Goal: Task Accomplishment & Management: Complete application form

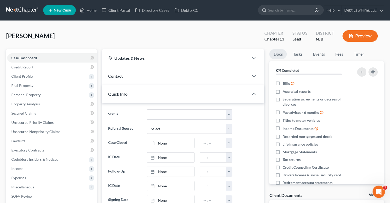
click at [361, 37] on button "Preview" at bounding box center [359, 36] width 35 height 12
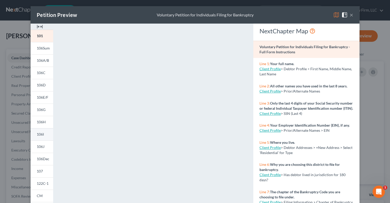
click at [41, 136] on span "106I" at bounding box center [40, 134] width 7 height 4
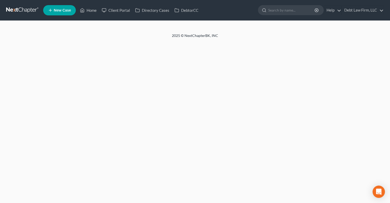
select select "12"
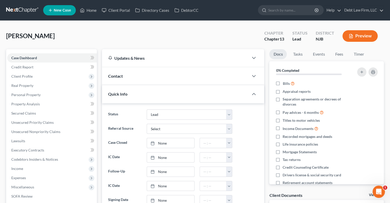
click at [367, 34] on button "Preview" at bounding box center [359, 36] width 35 height 12
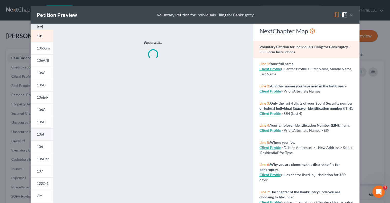
click at [42, 138] on link "106I" at bounding box center [42, 134] width 23 height 12
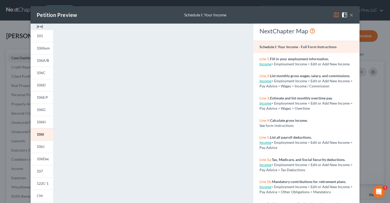
click at [352, 16] on button "×" at bounding box center [352, 15] width 4 height 6
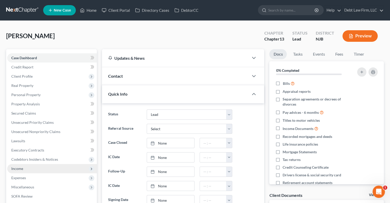
click at [46, 169] on span "Income" at bounding box center [52, 168] width 90 height 9
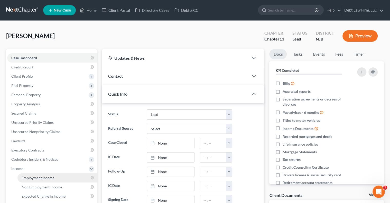
click at [58, 176] on link "Employment Income" at bounding box center [56, 178] width 79 height 9
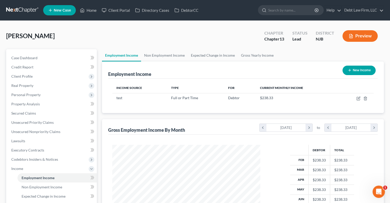
scroll to position [91, 158]
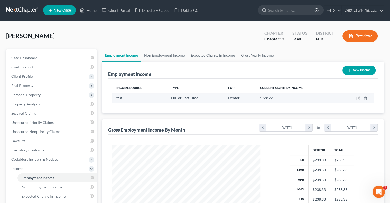
click at [358, 99] on icon "button" at bounding box center [358, 99] width 4 height 4
select select "0"
select select "2"
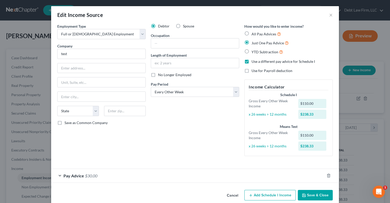
scroll to position [7, 0]
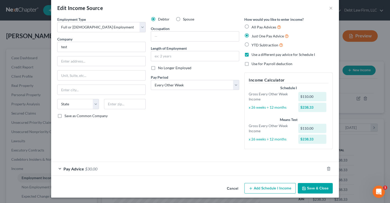
click at [251, 64] on label "Use for Payroll deduction" at bounding box center [271, 63] width 41 height 5
click at [253, 64] on input "Use for Payroll deduction" at bounding box center [254, 62] width 3 height 3
checkbox input "true"
click at [251, 57] on label "Use a different pay advice for Schedule I" at bounding box center [282, 54] width 63 height 5
click at [253, 55] on input "Use a different pay advice for Schedule I" at bounding box center [254, 53] width 3 height 3
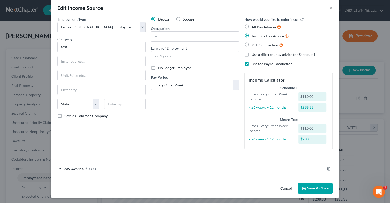
click at [251, 55] on label "Use a different pay advice for Schedule I" at bounding box center [282, 54] width 63 height 5
click at [253, 55] on input "Use a different pay advice for Schedule I" at bounding box center [254, 53] width 3 height 3
click at [251, 55] on label "Use a different pay advice for Schedule I" at bounding box center [282, 54] width 63 height 5
click at [253, 55] on input "Use a different pay advice for Schedule I" at bounding box center [254, 53] width 3 height 3
click at [251, 54] on label "Use a different pay advice for Schedule I" at bounding box center [282, 54] width 63 height 5
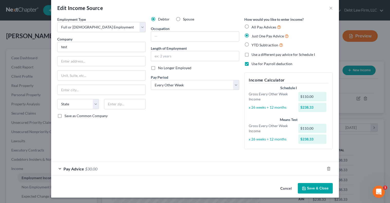
click at [253, 54] on input "Use a different pay advice for Schedule I" at bounding box center [254, 53] width 3 height 3
checkbox input "true"
click at [251, 64] on label "Use for Payroll deduction" at bounding box center [271, 63] width 41 height 5
click at [253, 64] on input "Use for Payroll deduction" at bounding box center [254, 62] width 3 height 3
click at [251, 65] on label "Use for Payroll deduction" at bounding box center [271, 63] width 41 height 5
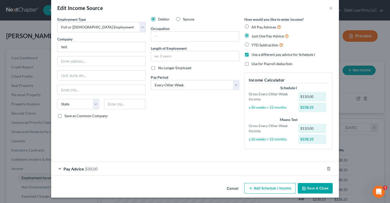
click at [253, 65] on input "Use for Payroll deduction" at bounding box center [254, 62] width 3 height 3
checkbox input "true"
click at [251, 55] on label "Use a different pay advice for Schedule I" at bounding box center [282, 54] width 63 height 5
click at [253, 55] on input "Use a different pay advice for Schedule I" at bounding box center [254, 53] width 3 height 3
checkbox input "false"
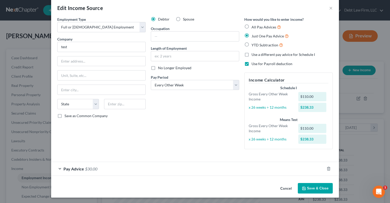
click at [134, 169] on div "Pay Advice $30.00" at bounding box center [187, 169] width 273 height 14
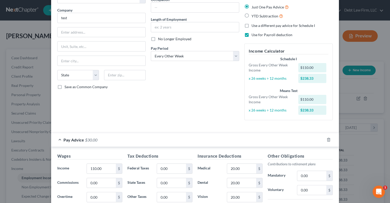
scroll to position [0, 0]
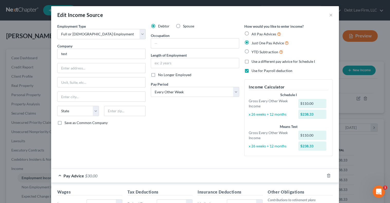
click at [251, 33] on label "All Pay Advices" at bounding box center [266, 34] width 30 height 6
click at [253, 33] on input "All Pay Advices" at bounding box center [254, 32] width 3 height 3
radio input "true"
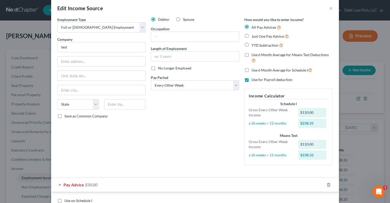
scroll to position [9, 0]
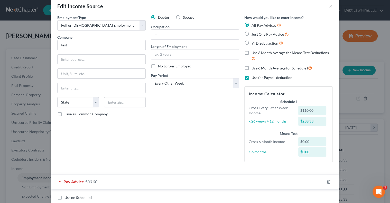
click at [251, 35] on label "Just One Pay Advice" at bounding box center [269, 34] width 37 height 6
click at [253, 35] on input "Just One Pay Advice" at bounding box center [254, 32] width 3 height 3
radio input "true"
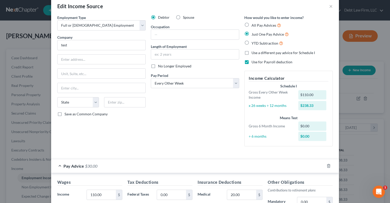
click at [251, 43] on label "YTD Subtraction" at bounding box center [267, 43] width 32 height 6
click at [253, 43] on input "YTD Subtraction" at bounding box center [254, 41] width 3 height 3
radio input "true"
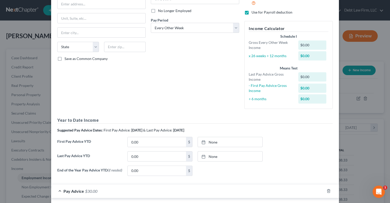
scroll to position [0, 0]
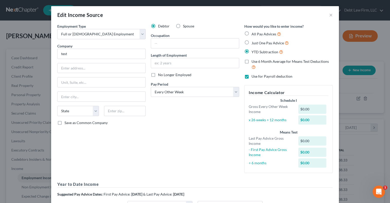
click at [251, 43] on label "Just One Pay Advice" at bounding box center [269, 43] width 37 height 6
click at [253, 43] on input "Just One Pay Advice" at bounding box center [254, 41] width 3 height 3
radio input "true"
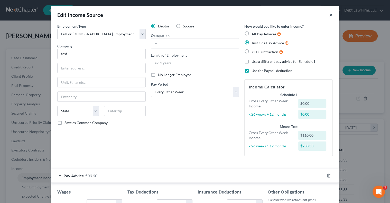
click at [330, 13] on button "×" at bounding box center [331, 15] width 4 height 6
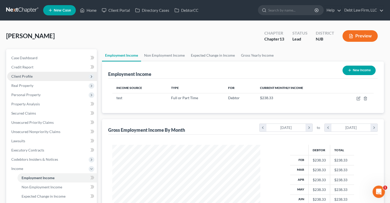
click at [43, 80] on span "Client Profile" at bounding box center [52, 76] width 90 height 9
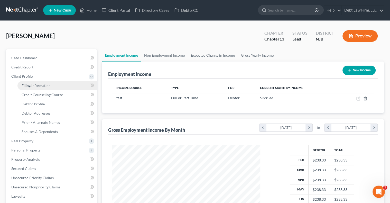
click at [43, 84] on span "Filing Information" at bounding box center [36, 85] width 29 height 4
select select "1"
select select "0"
select select "3"
select select "36"
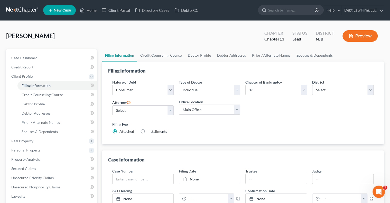
click at [221, 83] on div "Type of Debtor Select Individual Joint" at bounding box center [209, 88] width 61 height 16
click at [222, 90] on select "Select Individual Joint" at bounding box center [209, 90] width 61 height 10
select select "1"
click at [179, 85] on select "Select Individual Joint" at bounding box center [209, 90] width 61 height 10
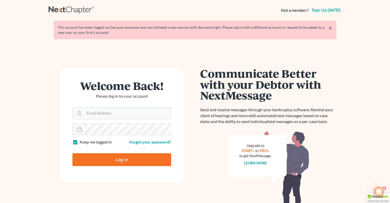
click at [331, 27] on link "×" at bounding box center [330, 28] width 4 height 6
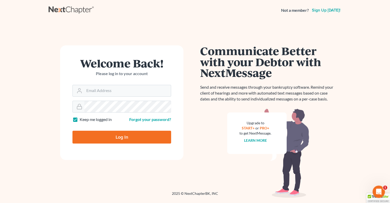
click at [135, 133] on input "Log In" at bounding box center [121, 137] width 99 height 13
type input "Thinking..."
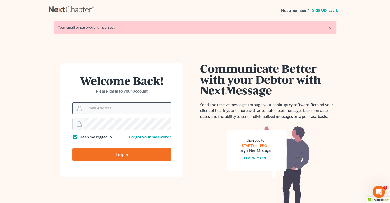
click at [105, 109] on input "Email Address" at bounding box center [127, 108] width 87 height 11
type input "lindsey@nextchapterbk.com"
click at [121, 153] on input "Log In" at bounding box center [121, 154] width 99 height 13
type input "Thinking..."
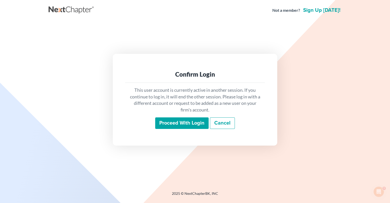
click at [179, 125] on input "Proceed with login" at bounding box center [181, 124] width 53 height 12
